Goal: Task Accomplishment & Management: Manage account settings

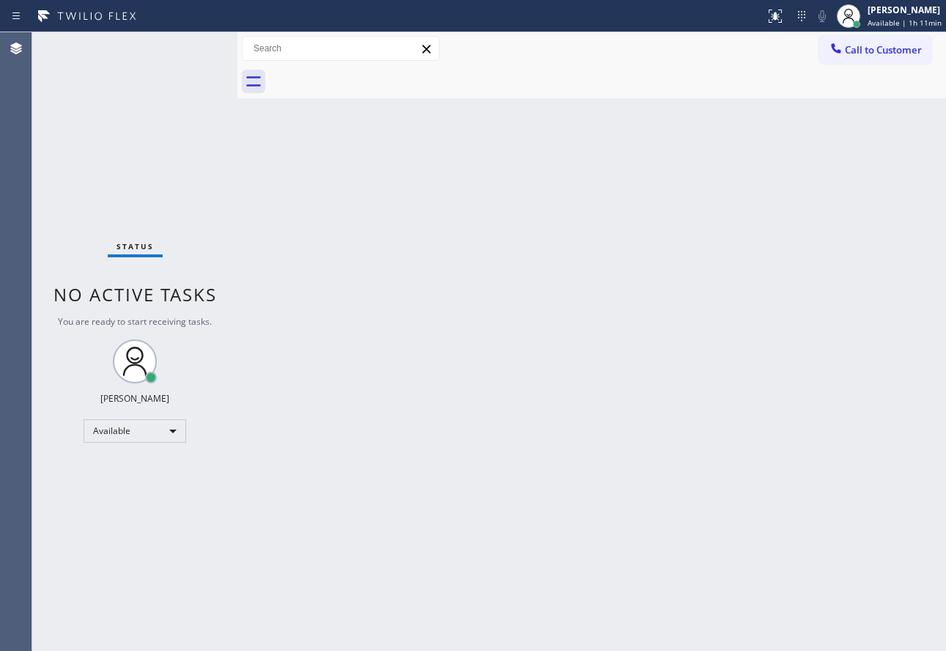
click at [647, 294] on div "Back to Dashboard Change Sender ID Customers Technicians Select a contact Outbo…" at bounding box center [591, 341] width 709 height 619
click at [865, 4] on div at bounding box center [849, 16] width 32 height 32
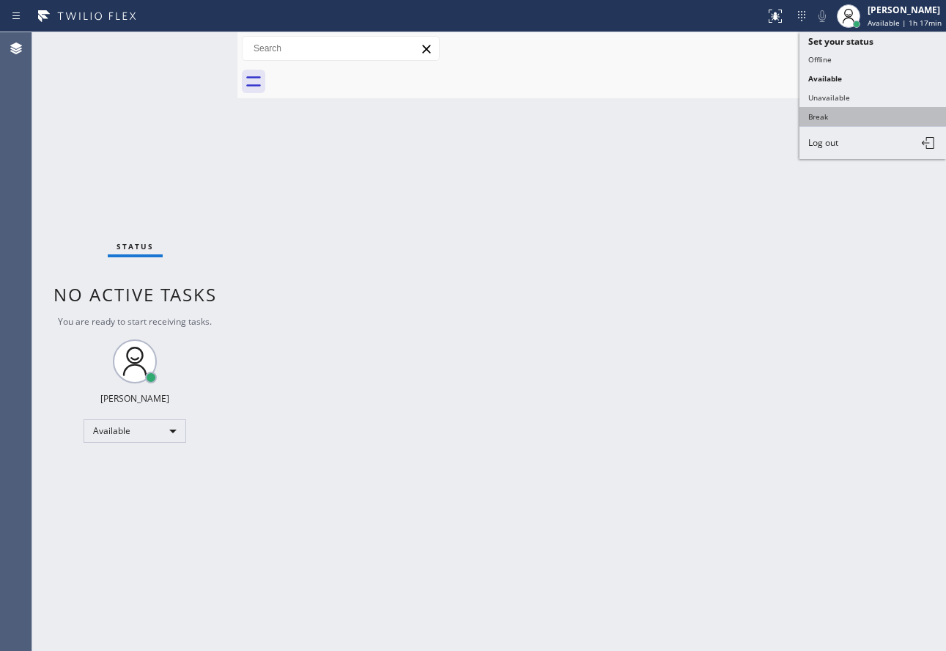
click at [839, 122] on button "Break" at bounding box center [873, 116] width 147 height 19
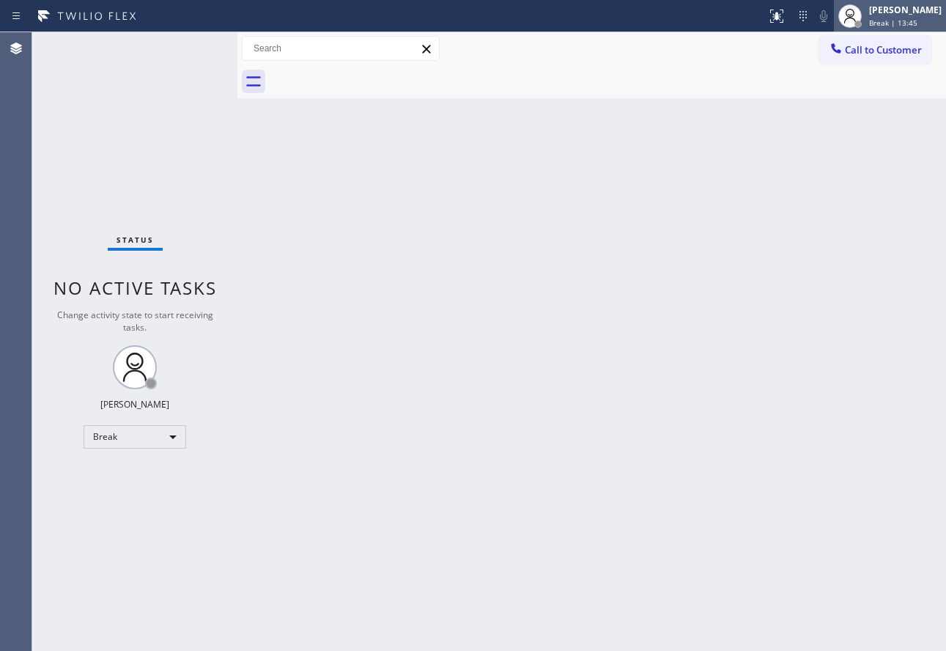
click at [910, 23] on span "Break | 13:45" at bounding box center [893, 23] width 48 height 10
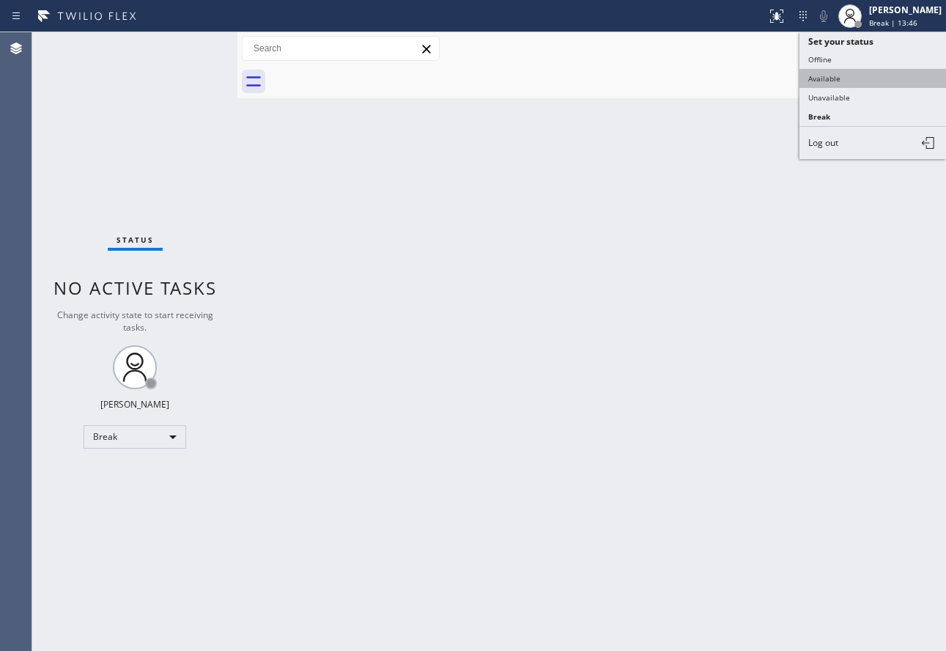
click at [868, 75] on button "Available" at bounding box center [873, 78] width 147 height 19
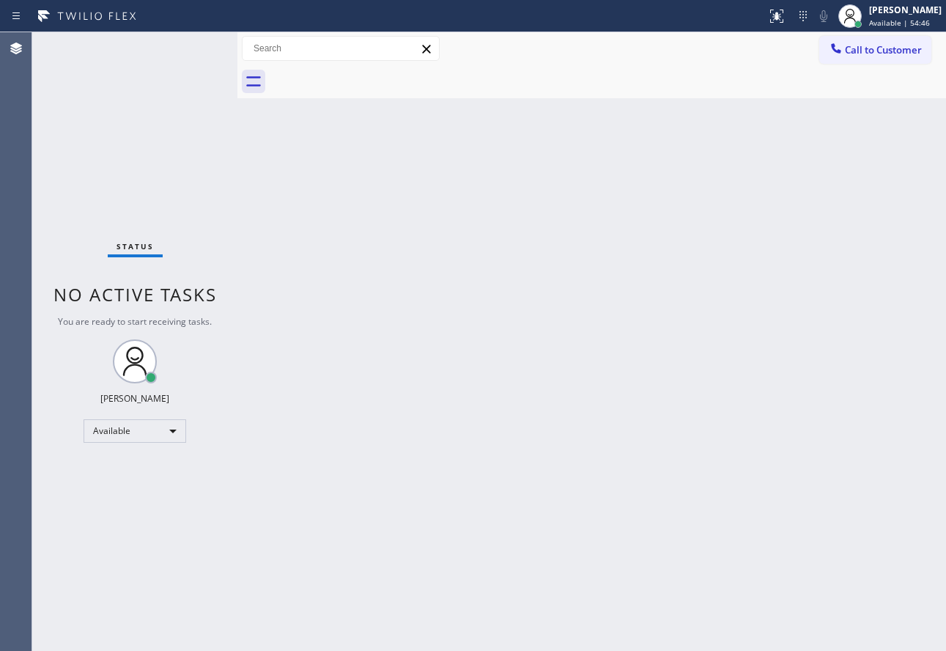
click at [467, 650] on div "Back to Dashboard Change Sender ID Customers Technicians Select a contact Outbo…" at bounding box center [591, 341] width 709 height 619
click at [898, 23] on span "Available | 58:29" at bounding box center [899, 23] width 61 height 10
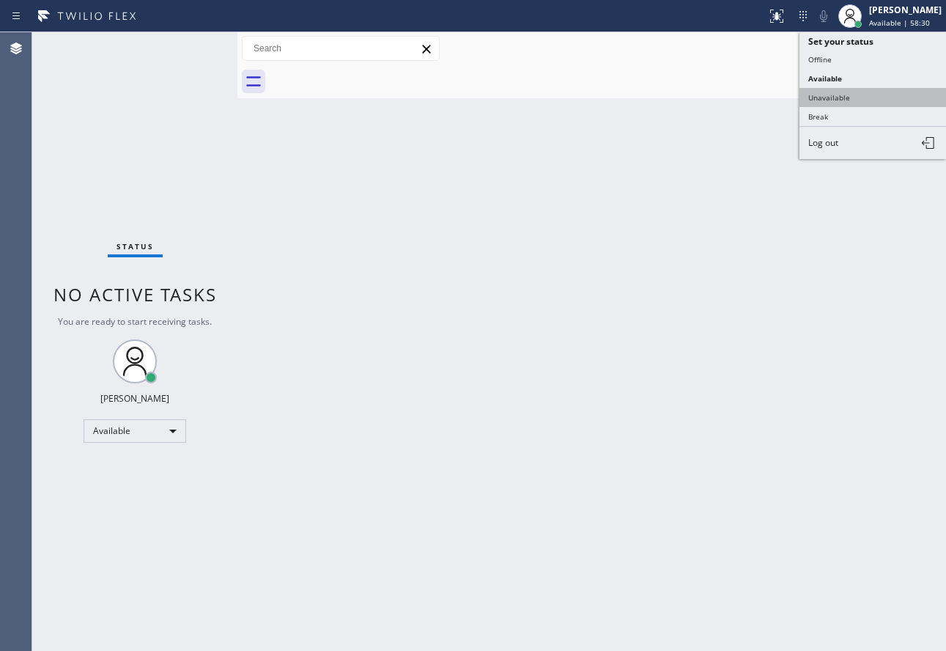
click at [827, 99] on button "Unavailable" at bounding box center [873, 97] width 147 height 19
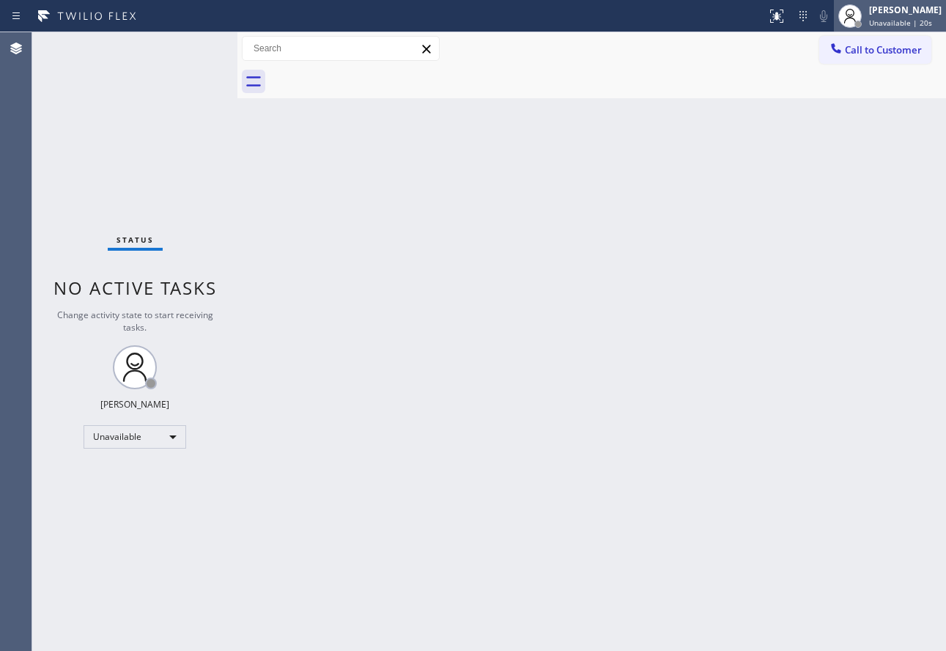
click at [880, 10] on div "[PERSON_NAME] Unavailable | 20s" at bounding box center [906, 16] width 80 height 26
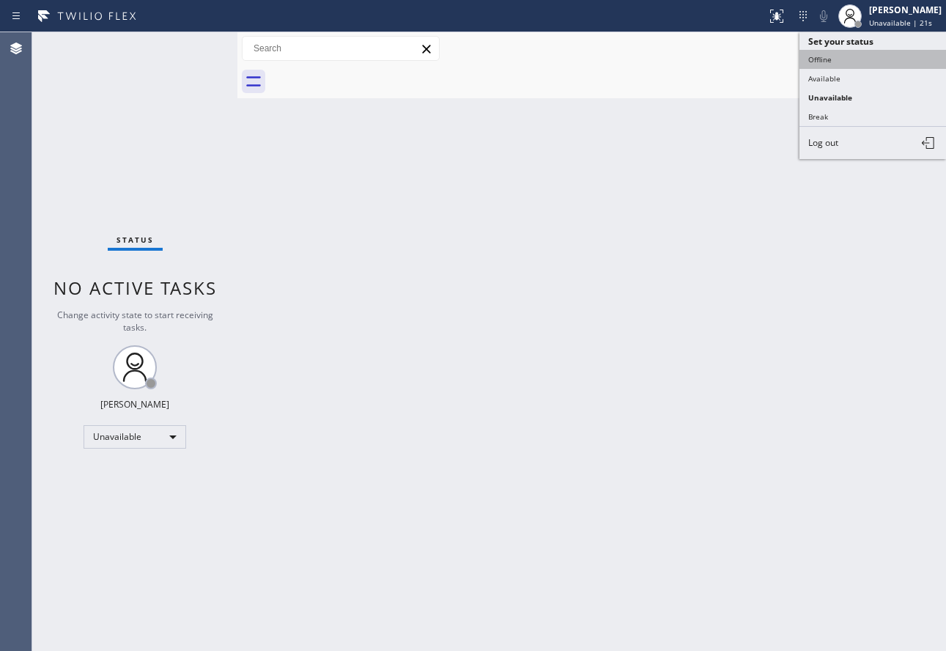
click at [808, 52] on button "Offline" at bounding box center [873, 59] width 147 height 19
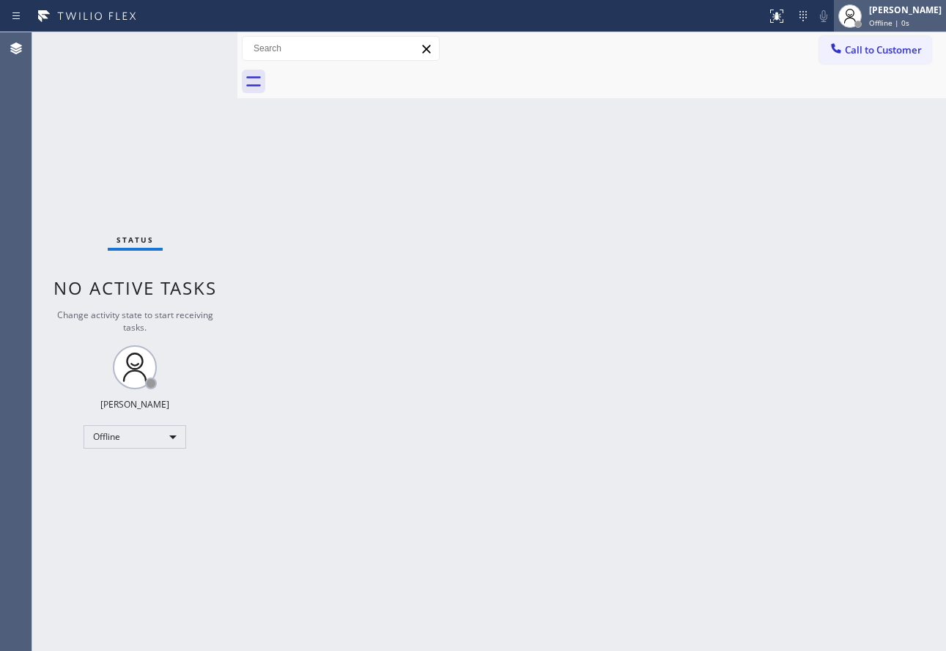
click at [866, 11] on div at bounding box center [850, 16] width 32 height 32
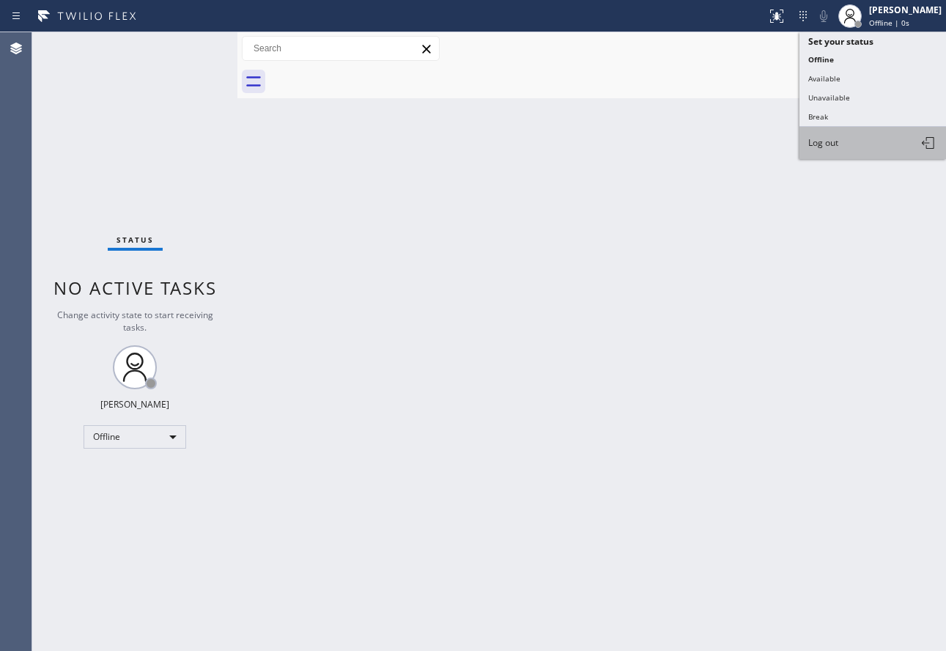
click at [842, 145] on button "Log out" at bounding box center [873, 143] width 147 height 32
